Goal: Transaction & Acquisition: Obtain resource

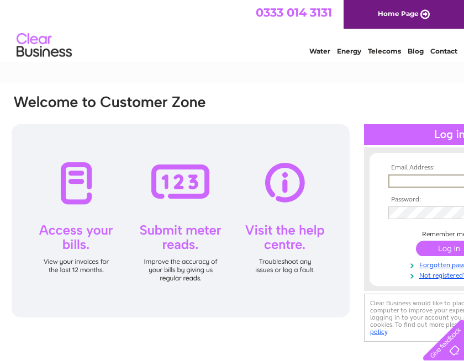
type input "[EMAIL_ADDRESS][DOMAIN_NAME]"
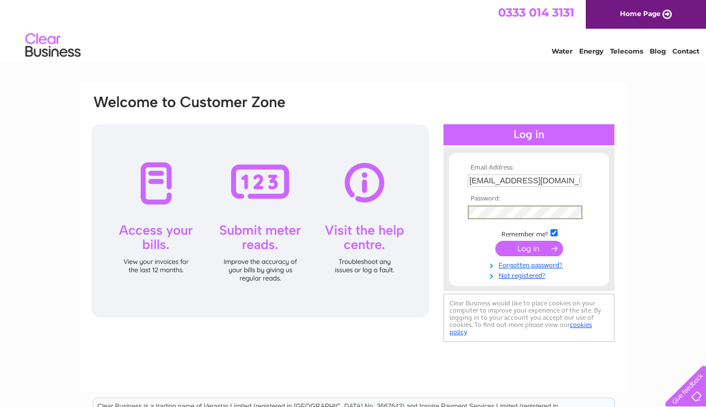
click at [463, 256] on input "submit" at bounding box center [530, 248] width 68 height 15
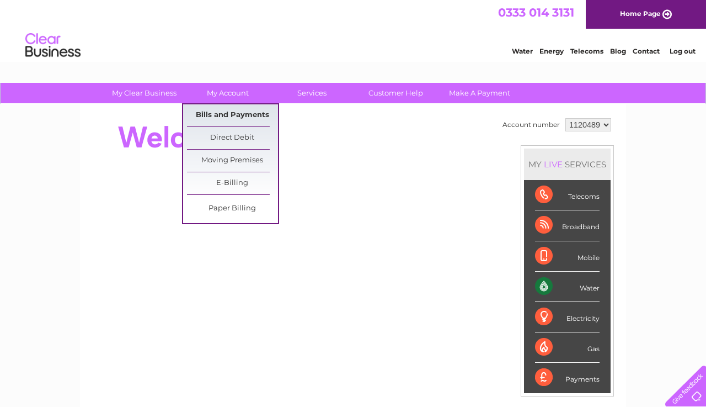
click at [232, 118] on link "Bills and Payments" at bounding box center [232, 115] width 91 height 22
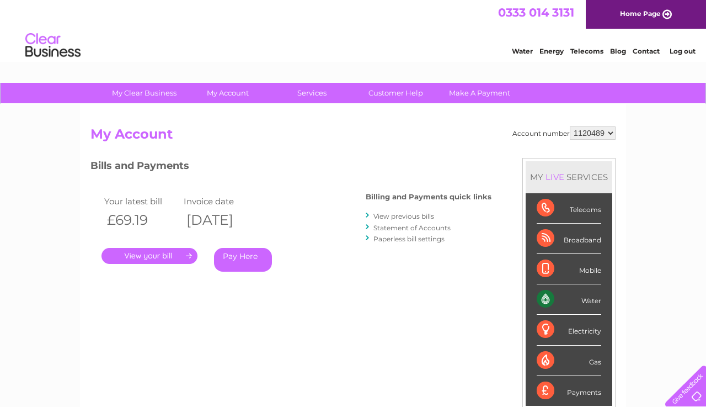
click at [396, 215] on link "View previous bills" at bounding box center [404, 216] width 61 height 8
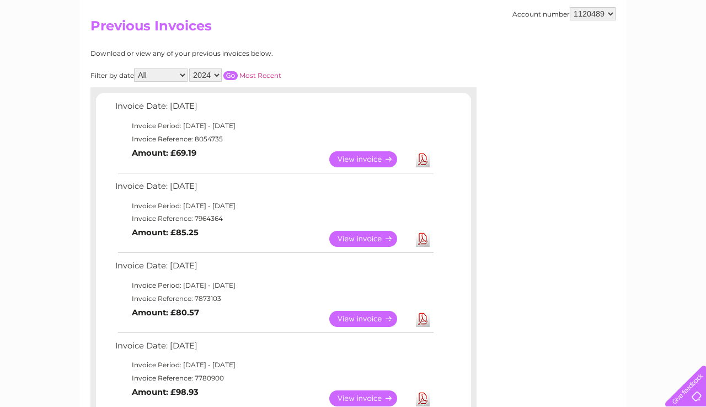
scroll to position [94, 0]
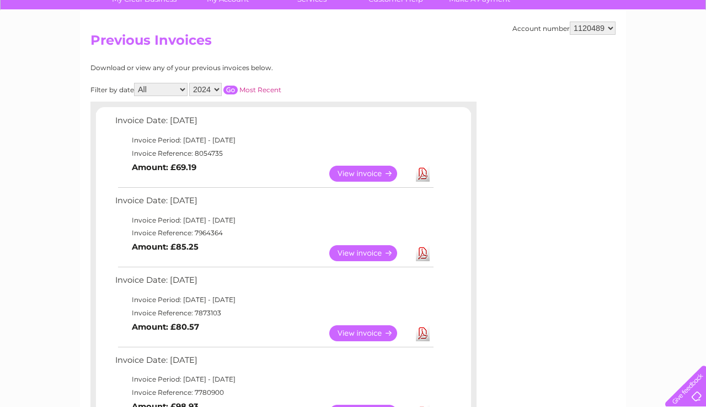
click at [238, 91] on input "button" at bounding box center [231, 90] width 14 height 9
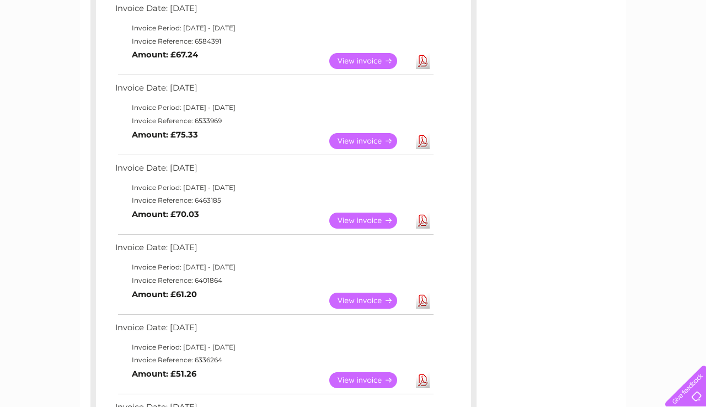
scroll to position [677, 0]
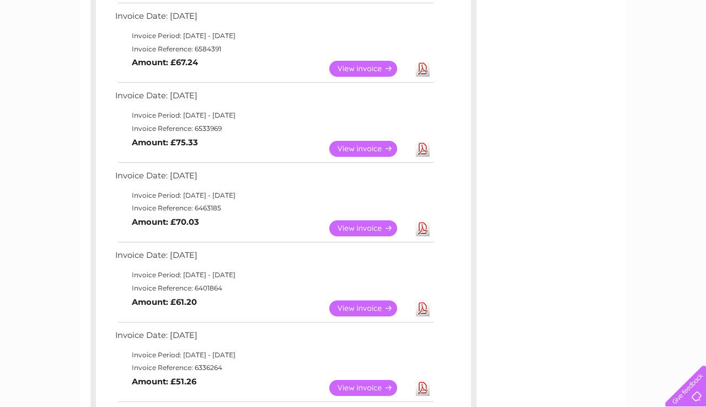
click at [349, 222] on link "View" at bounding box center [370, 228] width 81 height 16
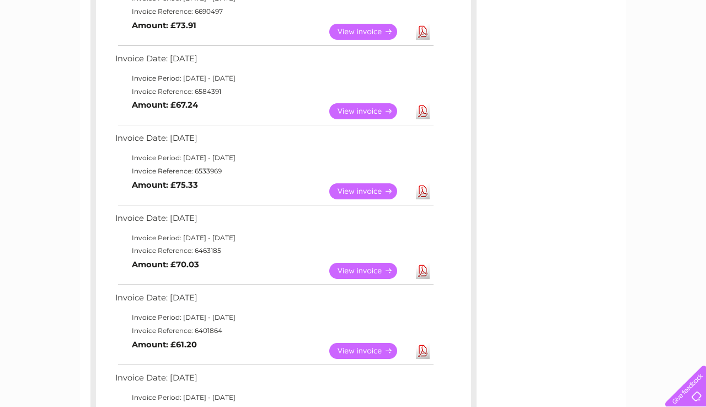
scroll to position [635, 0]
click at [359, 186] on link "View" at bounding box center [370, 191] width 81 height 16
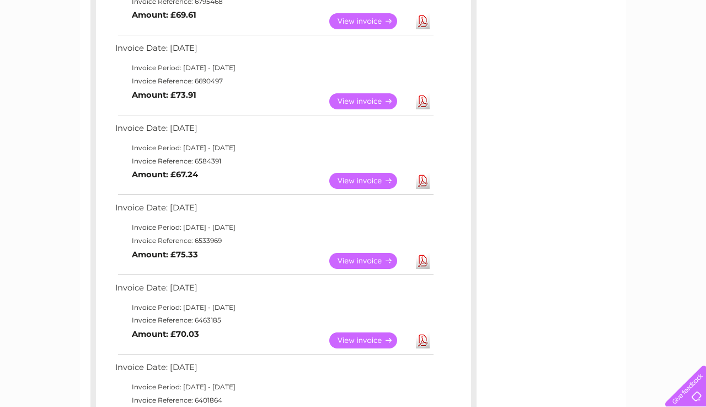
scroll to position [565, 0]
click at [374, 178] on link "View" at bounding box center [370, 180] width 81 height 16
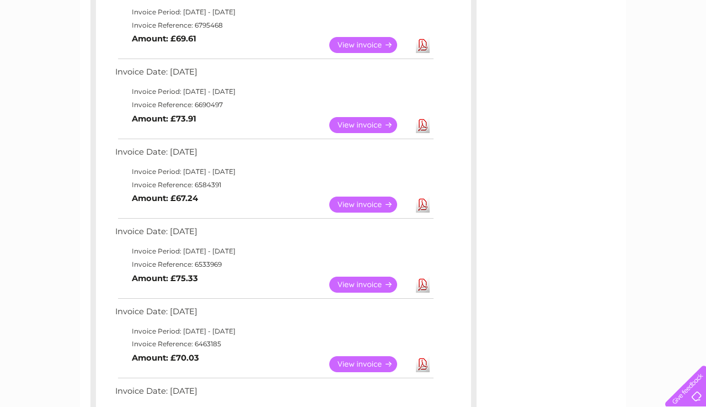
scroll to position [504, 0]
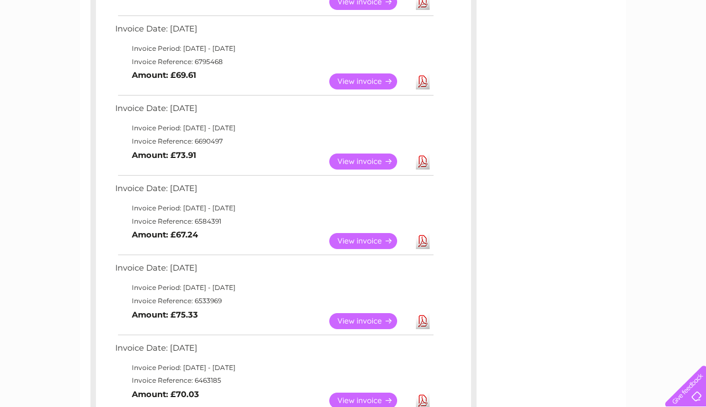
click at [356, 159] on link "View" at bounding box center [370, 161] width 81 height 16
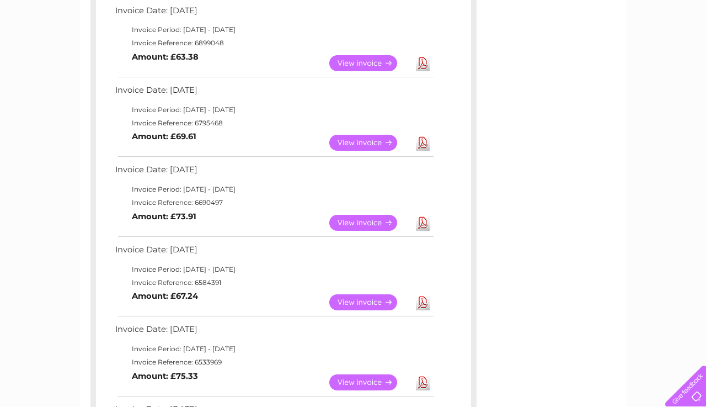
scroll to position [423, 0]
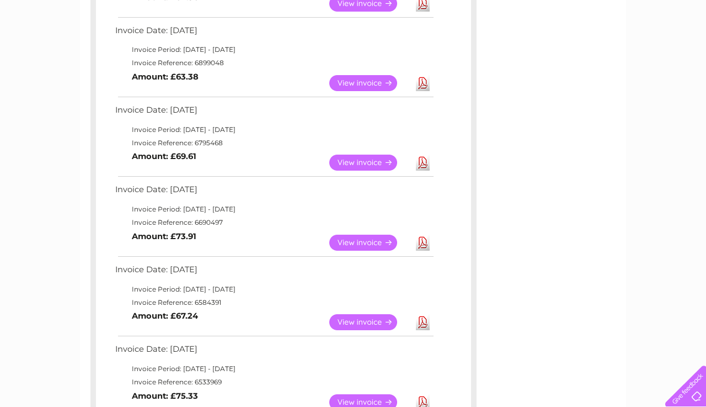
click at [365, 161] on link "View" at bounding box center [370, 163] width 81 height 16
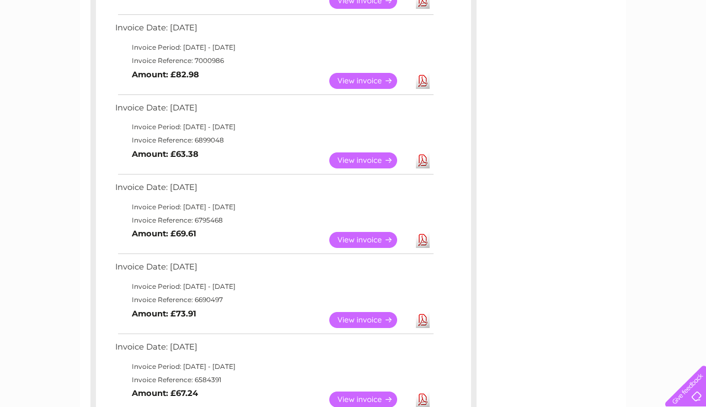
scroll to position [347, 0]
click at [361, 159] on link "View" at bounding box center [370, 160] width 81 height 16
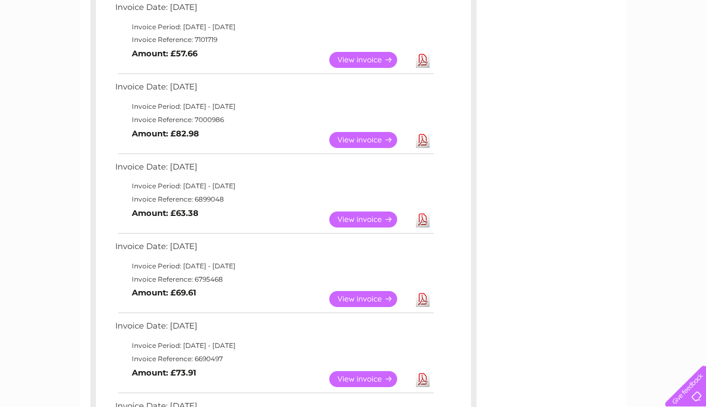
scroll to position [282, 0]
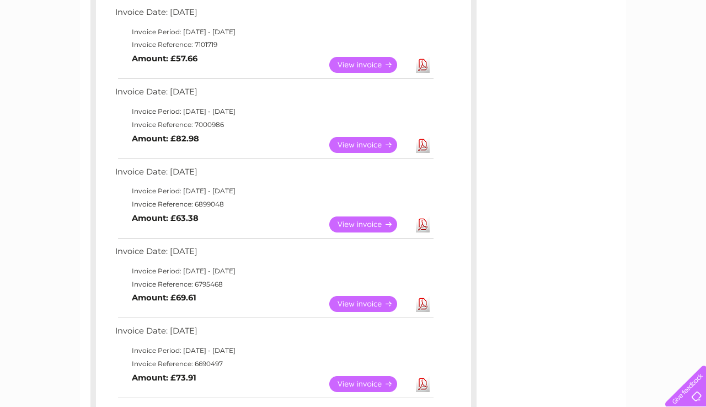
click at [357, 144] on link "View" at bounding box center [370, 145] width 81 height 16
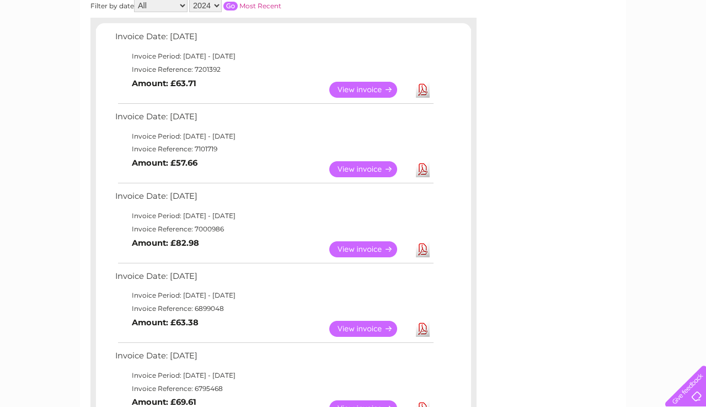
scroll to position [176, 0]
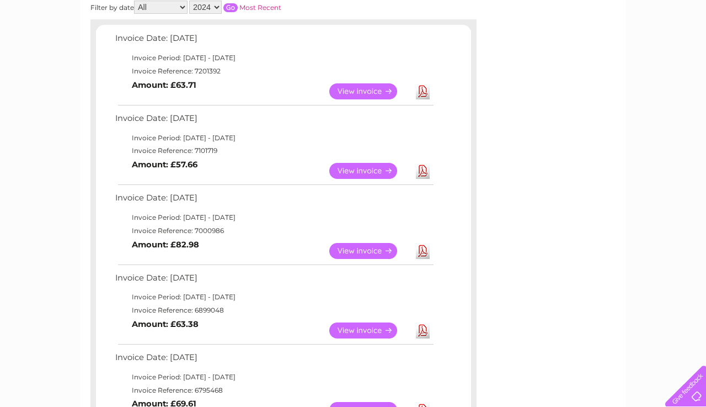
click at [369, 173] on link "View" at bounding box center [370, 171] width 81 height 16
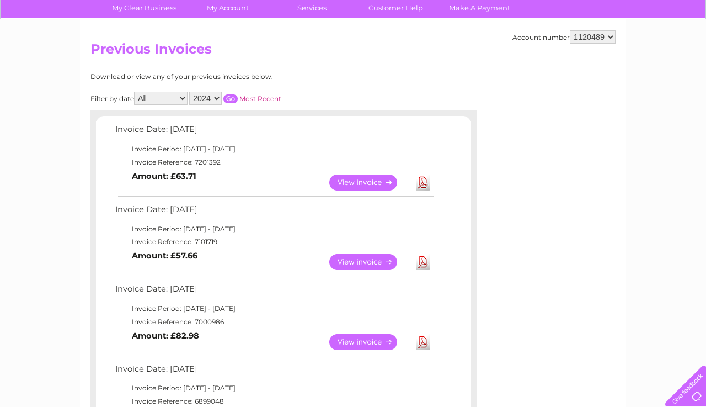
scroll to position [86, 0]
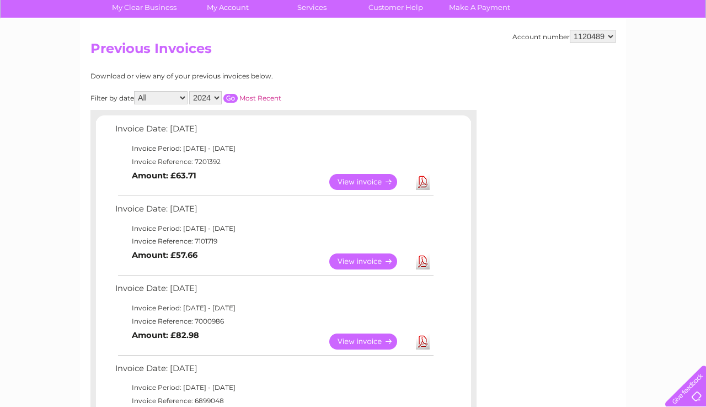
click at [357, 182] on link "View" at bounding box center [370, 182] width 81 height 16
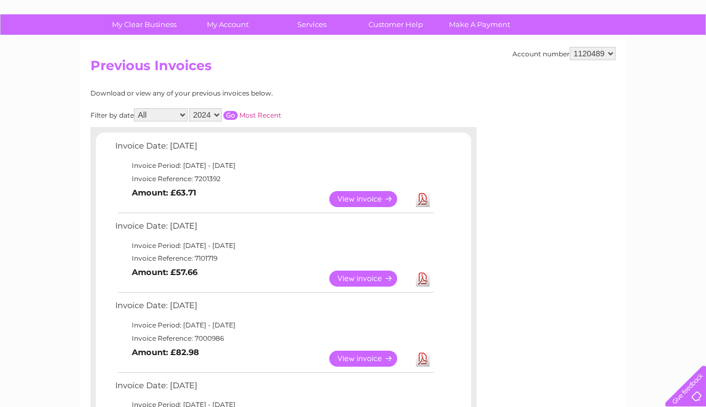
scroll to position [53, 0]
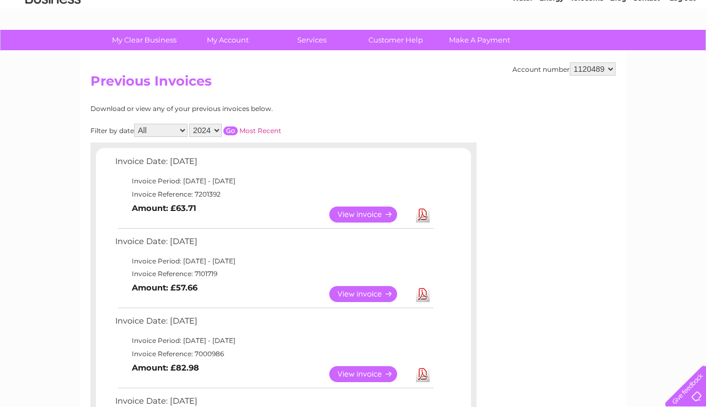
select select "2025"
click at [238, 130] on input "button" at bounding box center [231, 130] width 14 height 9
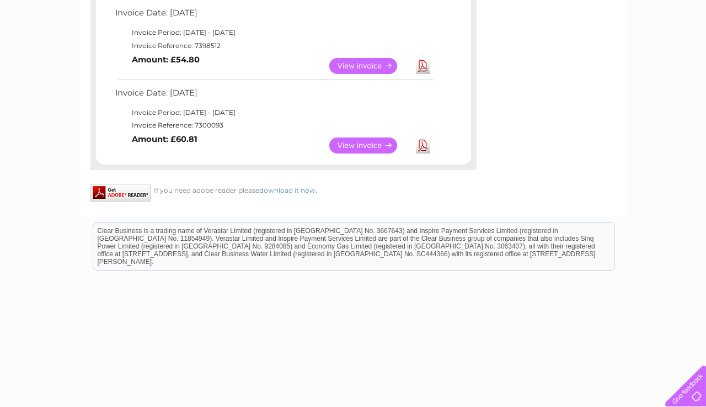
scroll to position [756, 0]
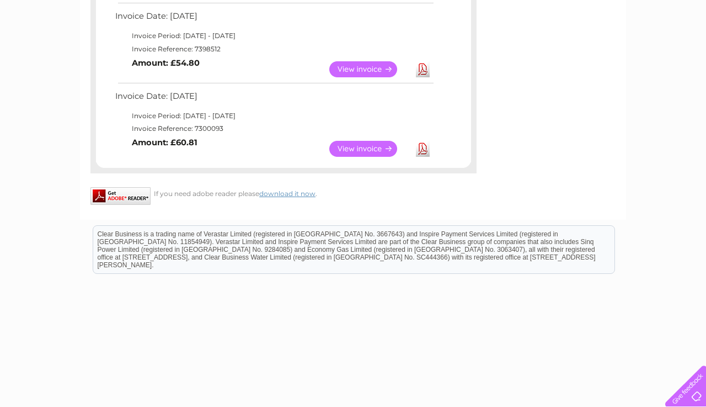
click at [360, 145] on link "View" at bounding box center [370, 149] width 81 height 16
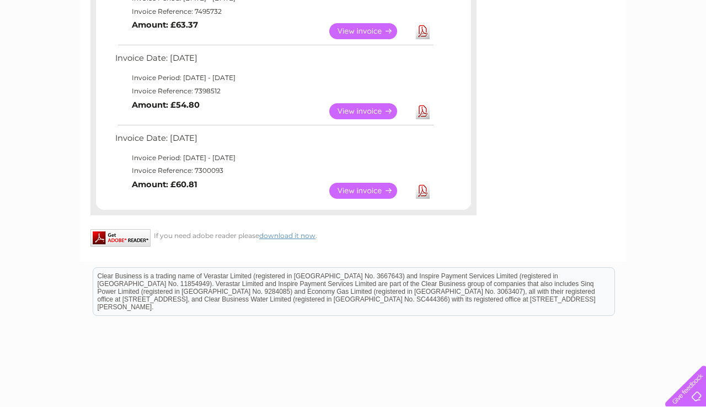
scroll to position [679, 0]
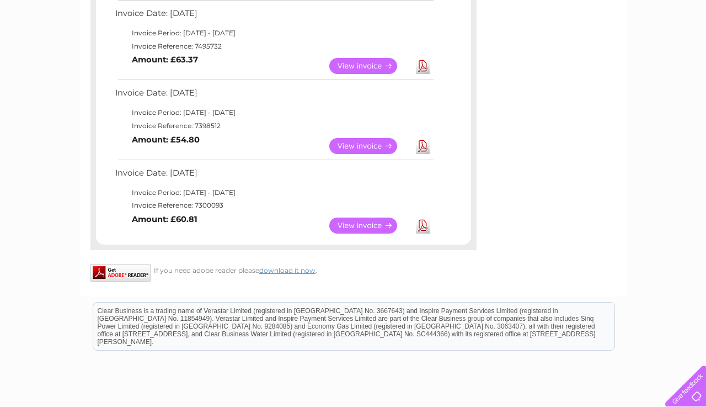
click at [364, 139] on link "View" at bounding box center [370, 146] width 81 height 16
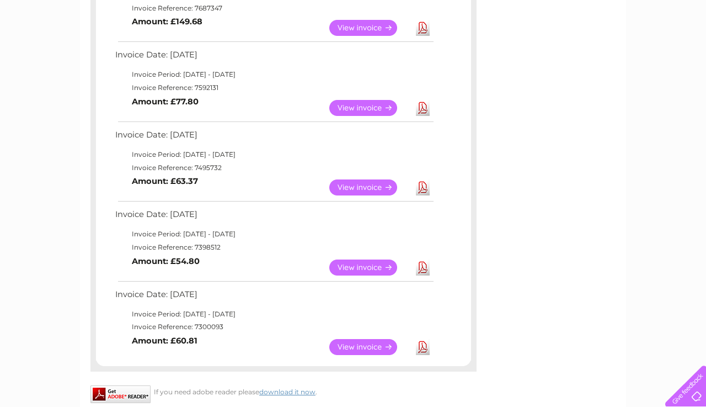
scroll to position [556, 0]
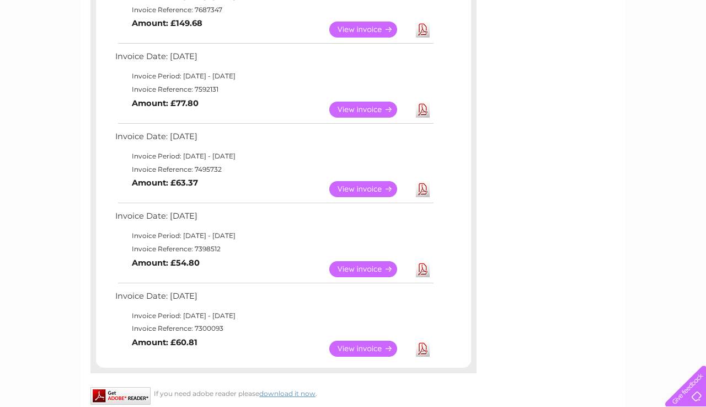
click at [375, 187] on link "View" at bounding box center [370, 189] width 81 height 16
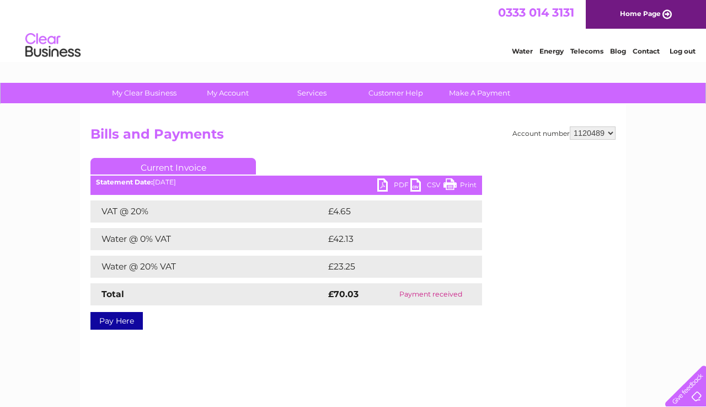
click at [393, 188] on link "PDF" at bounding box center [394, 186] width 33 height 16
click at [390, 185] on link "PDF" at bounding box center [394, 186] width 33 height 16
click at [387, 187] on link "PDF" at bounding box center [394, 186] width 33 height 16
click at [395, 189] on link "PDF" at bounding box center [394, 186] width 33 height 16
click at [383, 189] on link "PDF" at bounding box center [394, 186] width 33 height 16
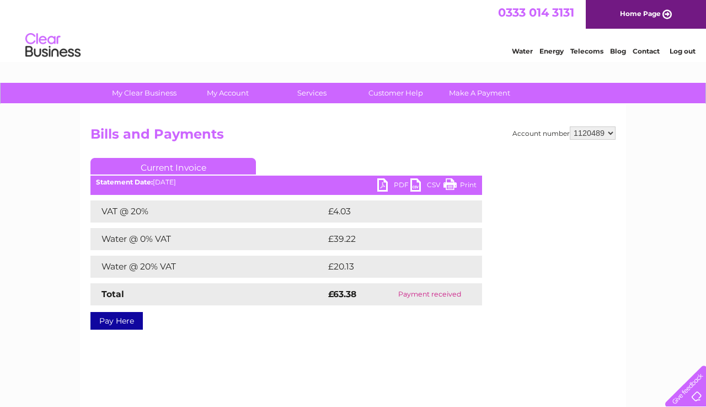
click at [385, 185] on link "PDF" at bounding box center [394, 186] width 33 height 16
click at [383, 184] on link "PDF" at bounding box center [394, 186] width 33 height 16
click at [387, 186] on link "PDF" at bounding box center [394, 186] width 33 height 16
click at [387, 188] on link "PDF" at bounding box center [394, 186] width 33 height 16
click at [384, 190] on link "PDF" at bounding box center [394, 186] width 33 height 16
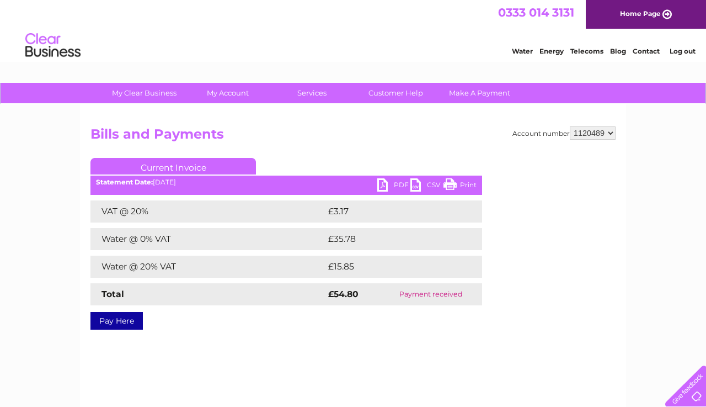
click at [387, 188] on link "PDF" at bounding box center [394, 186] width 33 height 16
click at [399, 180] on link "PDF" at bounding box center [394, 186] width 33 height 16
click at [392, 187] on link "PDF" at bounding box center [394, 186] width 33 height 16
